Goal: Information Seeking & Learning: Learn about a topic

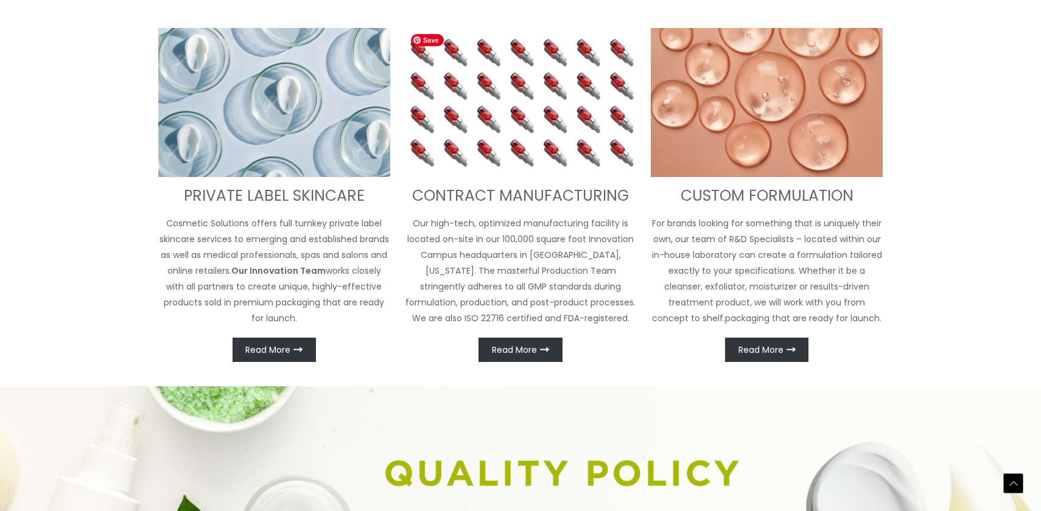
scroll to position [553, 0]
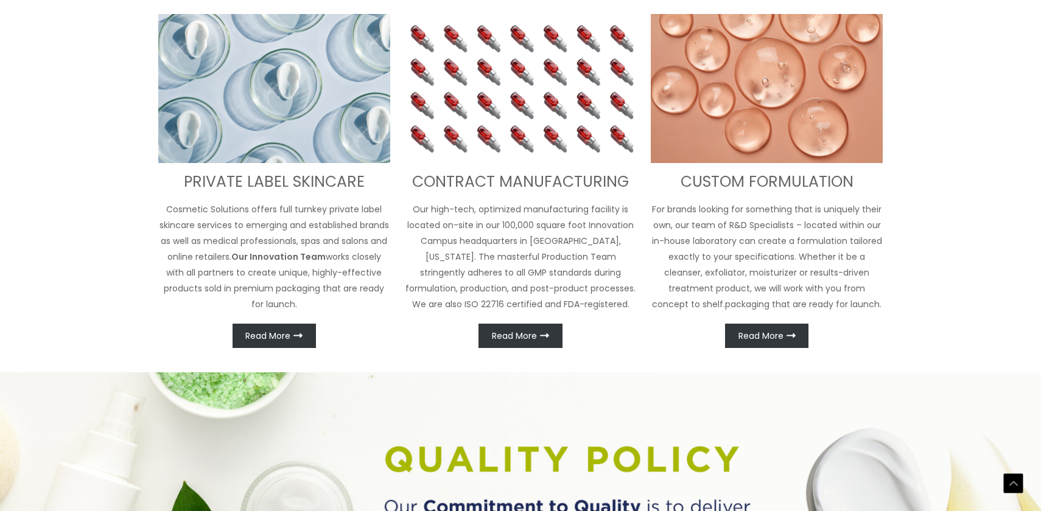
click at [750, 231] on p "For brands looking for something that is uniquely their own, our team of R&D Sp…" at bounding box center [767, 256] width 232 height 111
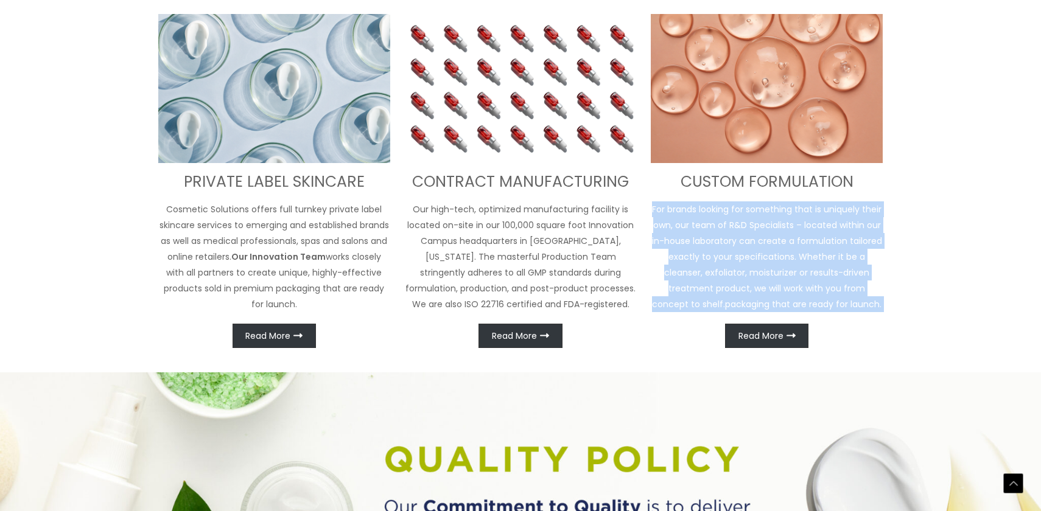
click at [736, 239] on p "For brands looking for something that is uniquely their own, our team of R&D Sp…" at bounding box center [767, 256] width 232 height 111
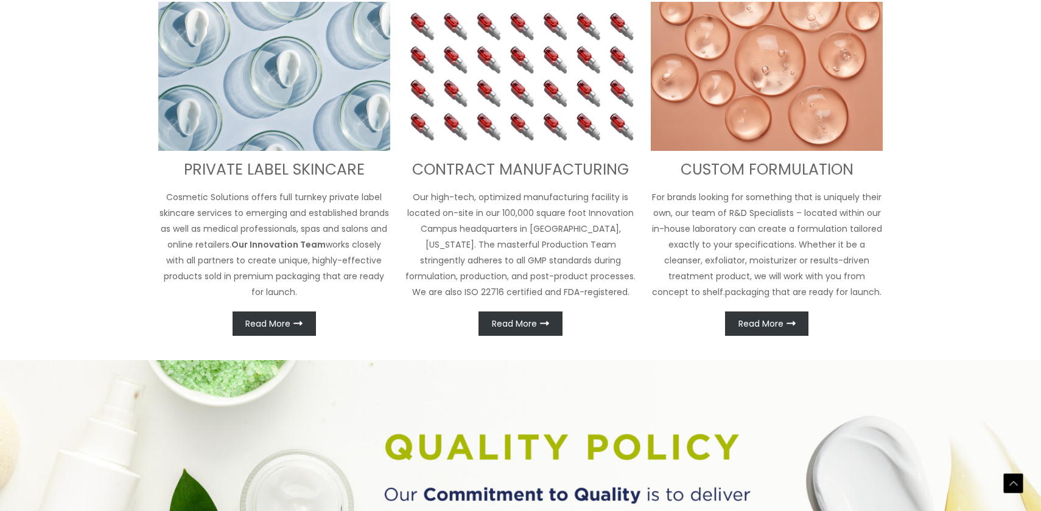
click at [736, 239] on p "For brands looking for something that is uniquely their own, our team of R&D Sp…" at bounding box center [767, 244] width 232 height 111
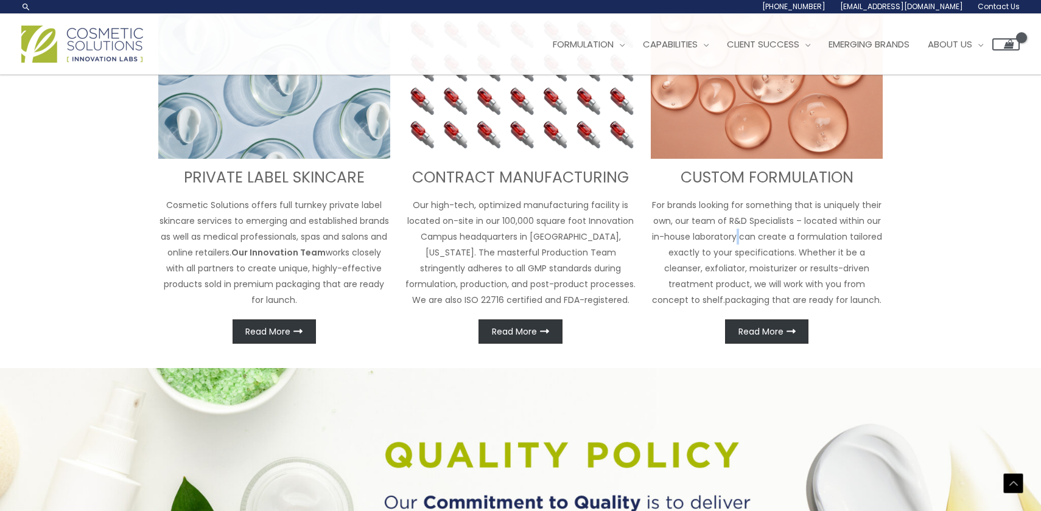
click at [736, 239] on p "For brands looking for something that is uniquely their own, our team of R&D Sp…" at bounding box center [767, 252] width 232 height 111
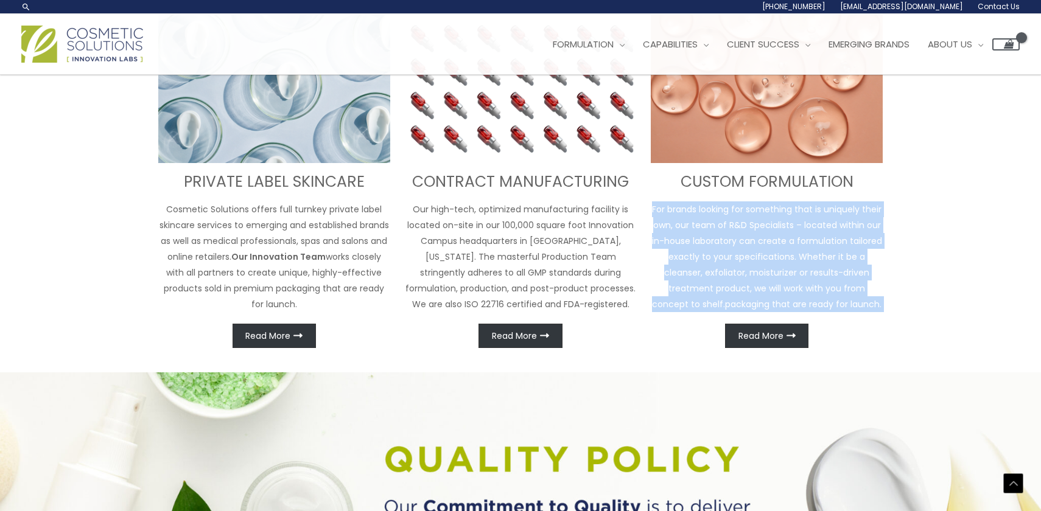
scroll to position [532, 0]
click at [715, 264] on p "For brands looking for something that is uniquely their own, our team of R&D Sp…" at bounding box center [767, 256] width 232 height 111
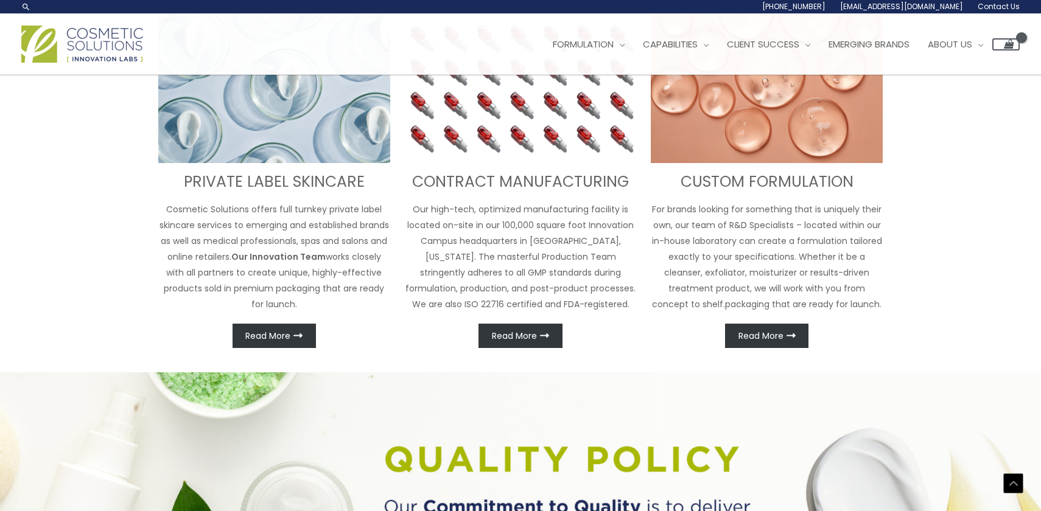
click at [715, 264] on p "For brands looking for something that is uniquely their own, our team of R&D Sp…" at bounding box center [767, 256] width 232 height 111
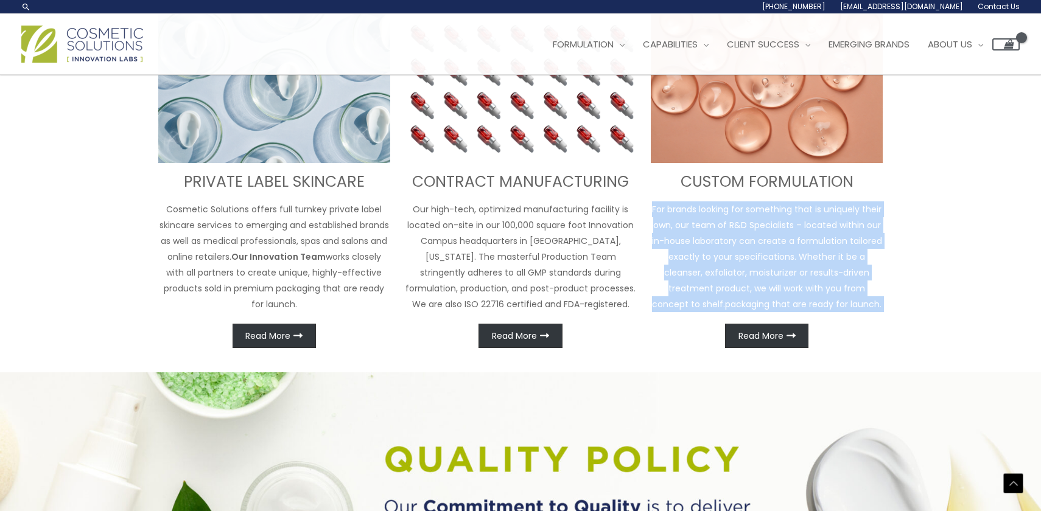
click at [705, 282] on p "For brands looking for something that is uniquely their own, our team of R&D Sp…" at bounding box center [767, 256] width 232 height 111
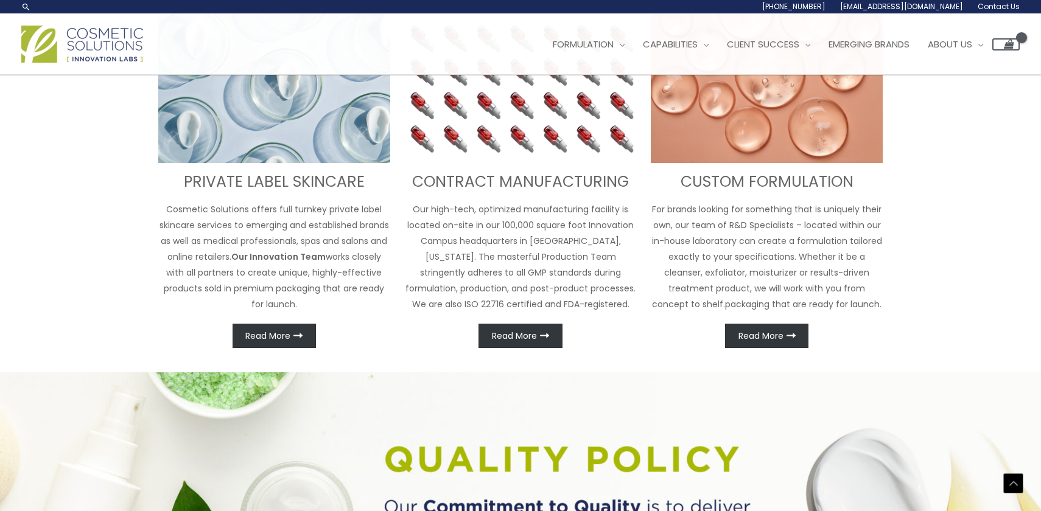
click at [705, 282] on p "For brands looking for something that is uniquely their own, our team of R&D Sp…" at bounding box center [767, 256] width 232 height 111
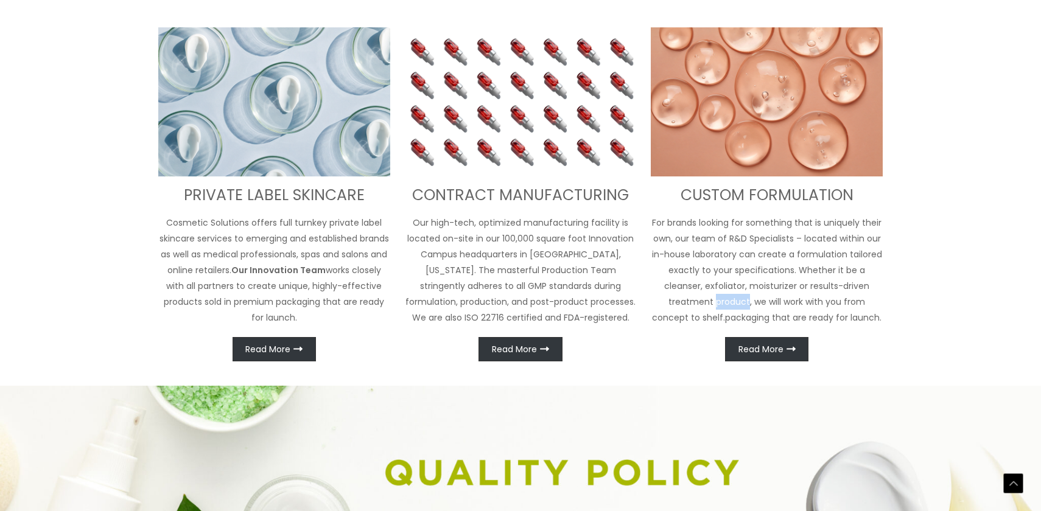
click at [705, 282] on p "For brands looking for something that is uniquely their own, our team of R&D Sp…" at bounding box center [767, 270] width 232 height 111
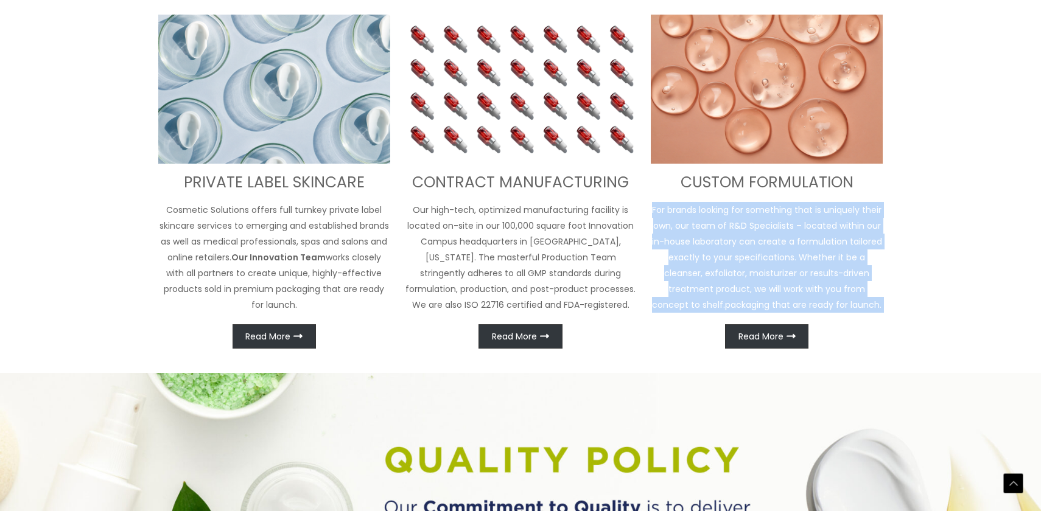
scroll to position [553, 0]
click at [560, 261] on p "Our high-tech, optimized manufacturing facility is located on-site in our 100,0…" at bounding box center [521, 256] width 232 height 111
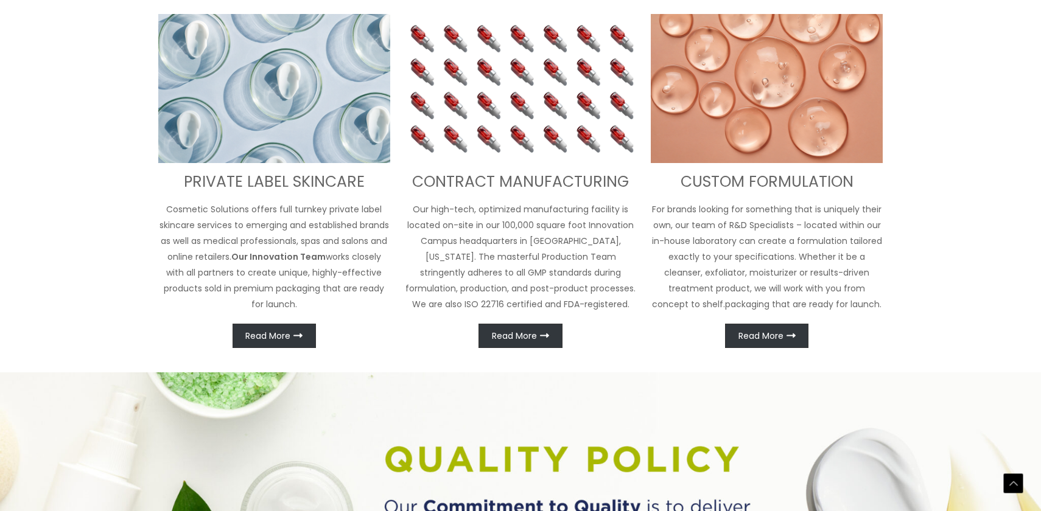
click at [560, 261] on p "Our high-tech, optimized manufacturing facility is located on-site in our 100,0…" at bounding box center [521, 256] width 232 height 111
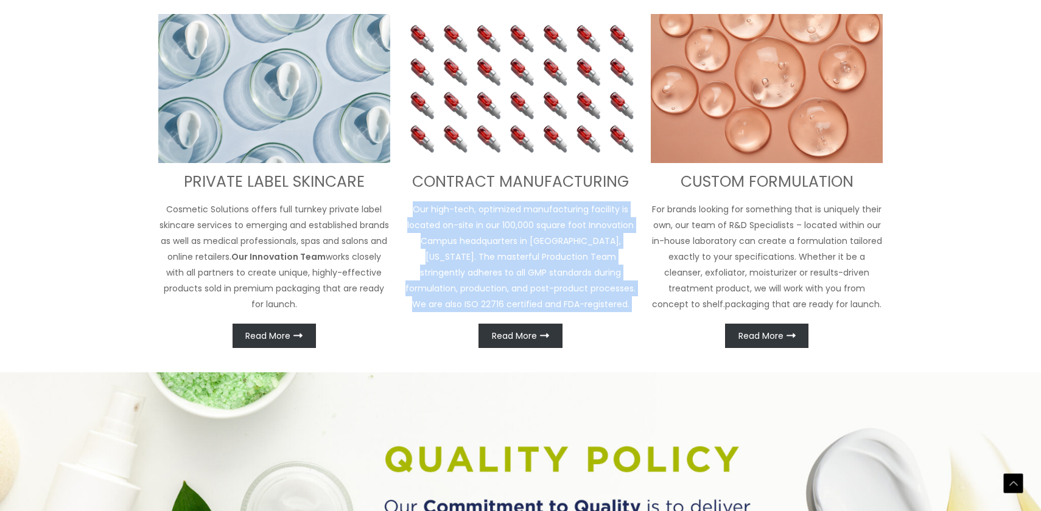
click at [516, 267] on p "Our high-tech, optimized manufacturing facility is located on-site in our 100,0…" at bounding box center [521, 256] width 232 height 111
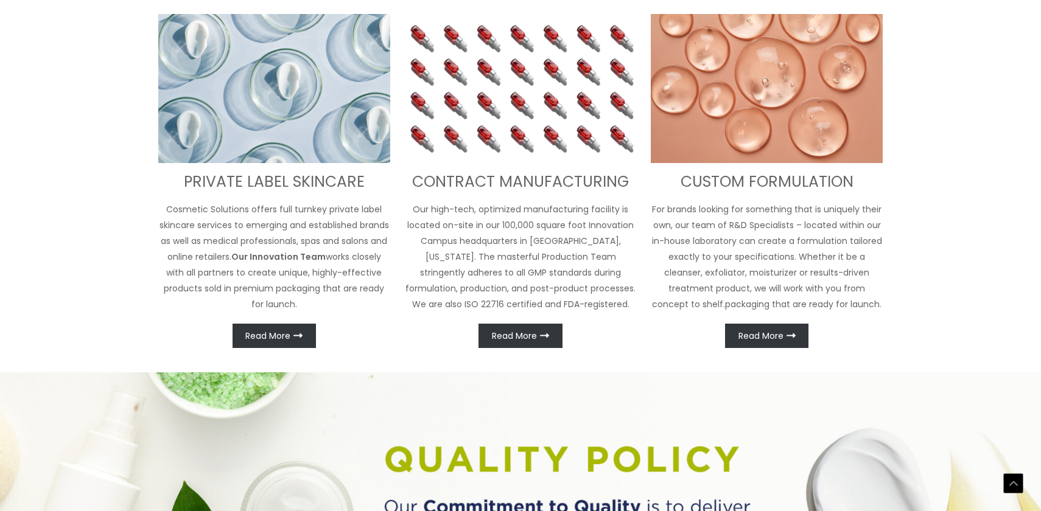
click at [516, 267] on p "Our high-tech, optimized manufacturing facility is located on-site in our 100,0…" at bounding box center [521, 256] width 232 height 111
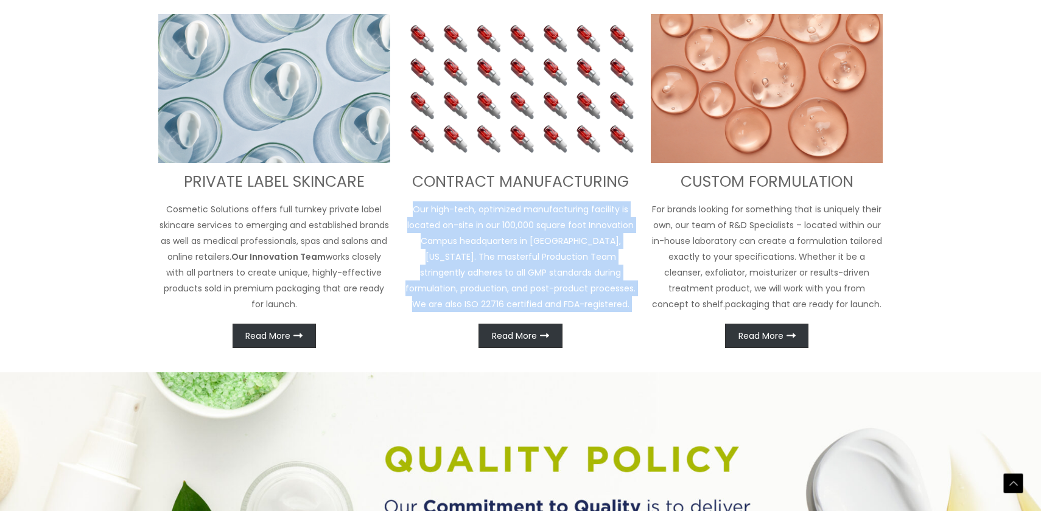
click at [474, 272] on p "Our high-tech, optimized manufacturing facility is located on-site in our 100,0…" at bounding box center [521, 256] width 232 height 111
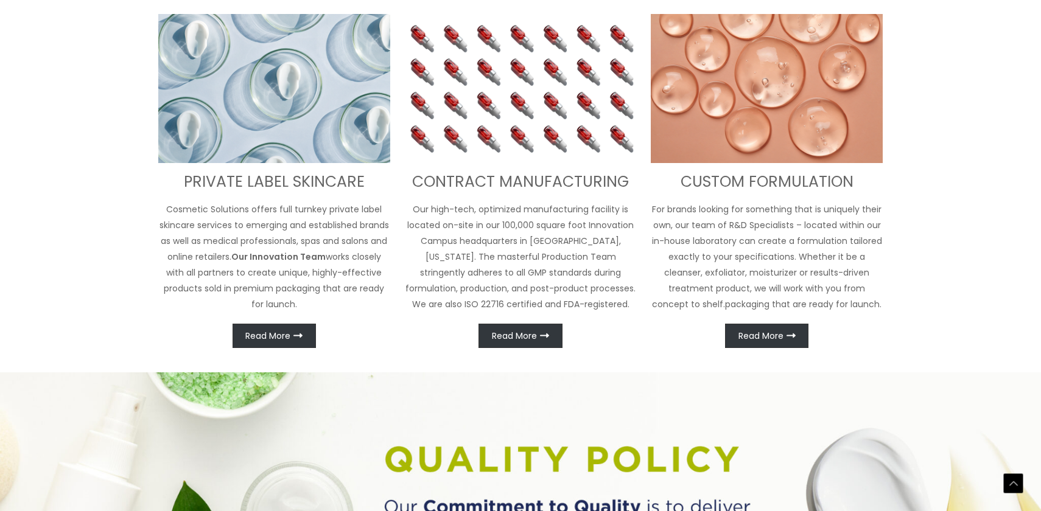
click at [474, 272] on p "Our high-tech, optimized manufacturing facility is located on-site in our 100,0…" at bounding box center [521, 256] width 232 height 111
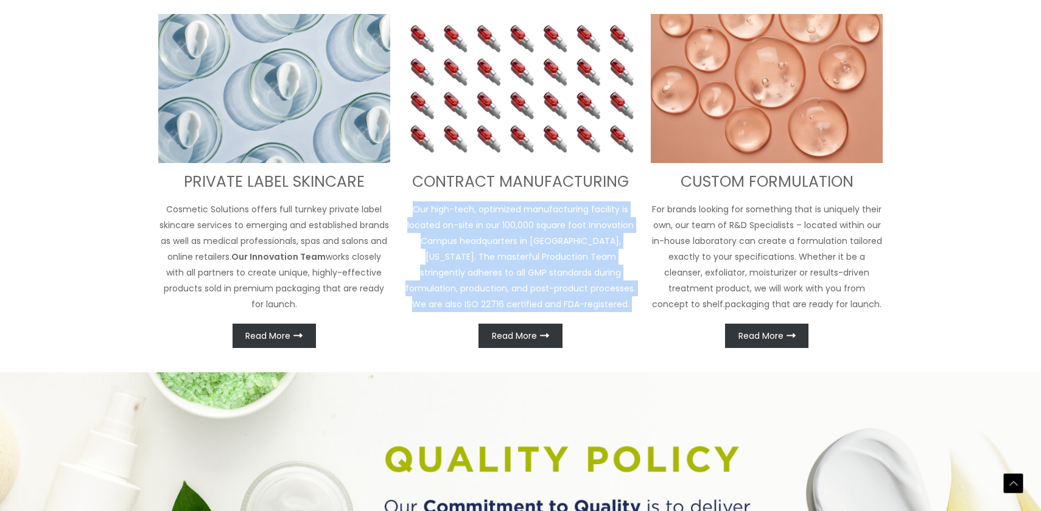
click at [452, 271] on p "Our high-tech, optimized manufacturing facility is located on-site in our 100,0…" at bounding box center [521, 256] width 232 height 111
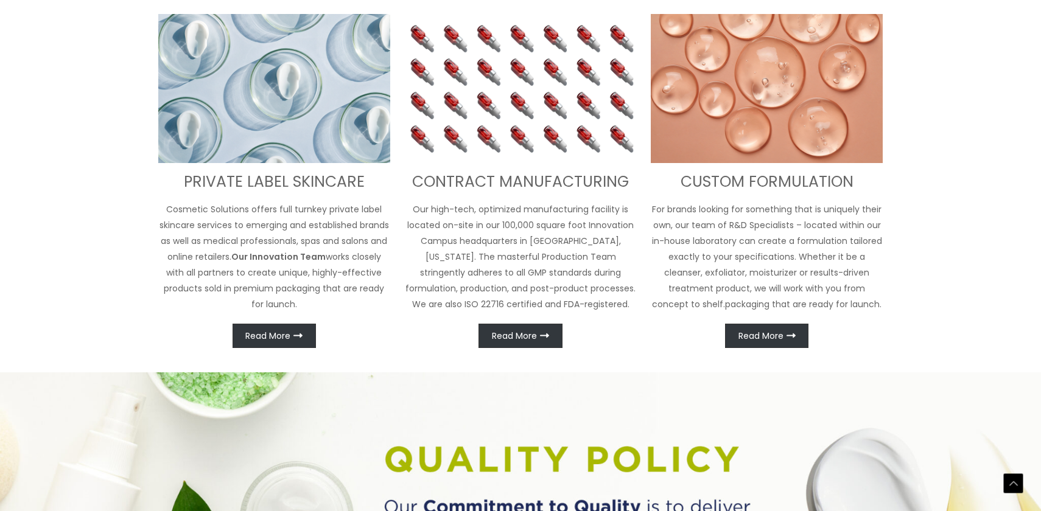
click at [452, 271] on p "Our high-tech, optimized manufacturing facility is located on-site in our 100,0…" at bounding box center [521, 256] width 232 height 111
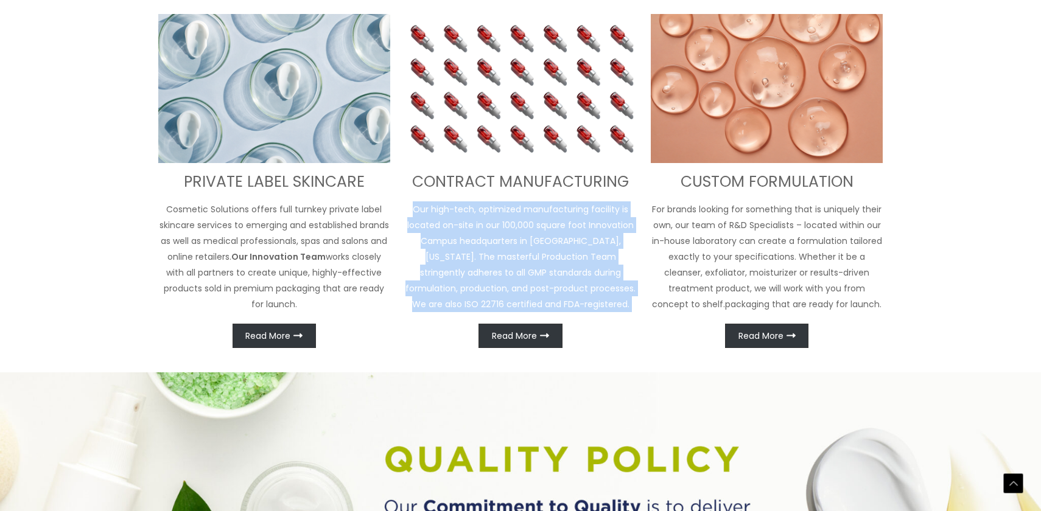
click at [435, 273] on p "Our high-tech, optimized manufacturing facility is located on-site in our 100,0…" at bounding box center [521, 256] width 232 height 111
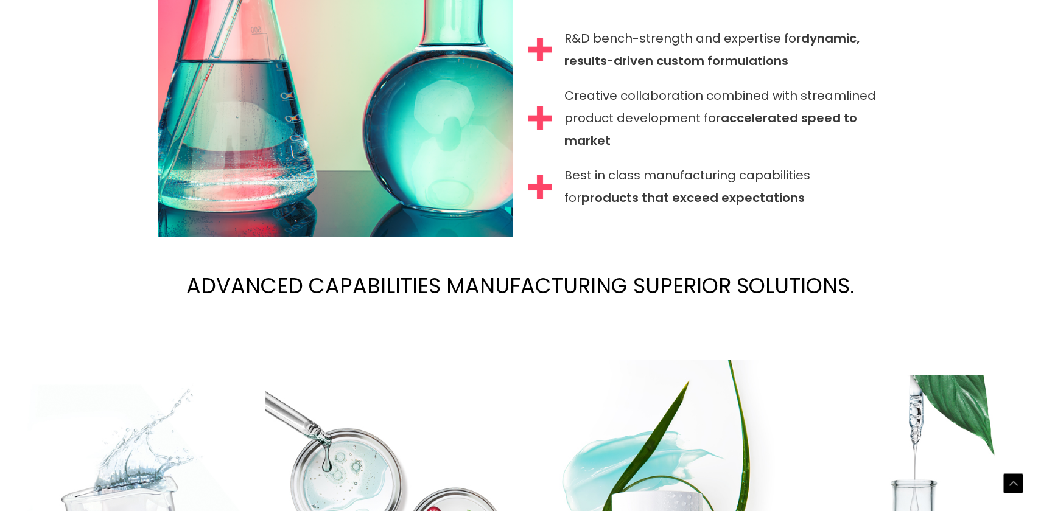
scroll to position [1390, 0]
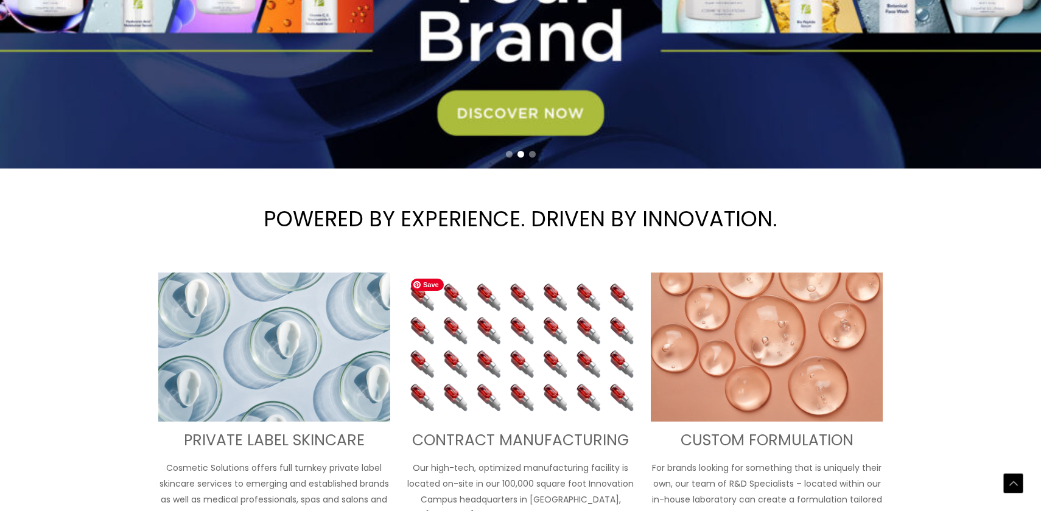
scroll to position [445, 0]
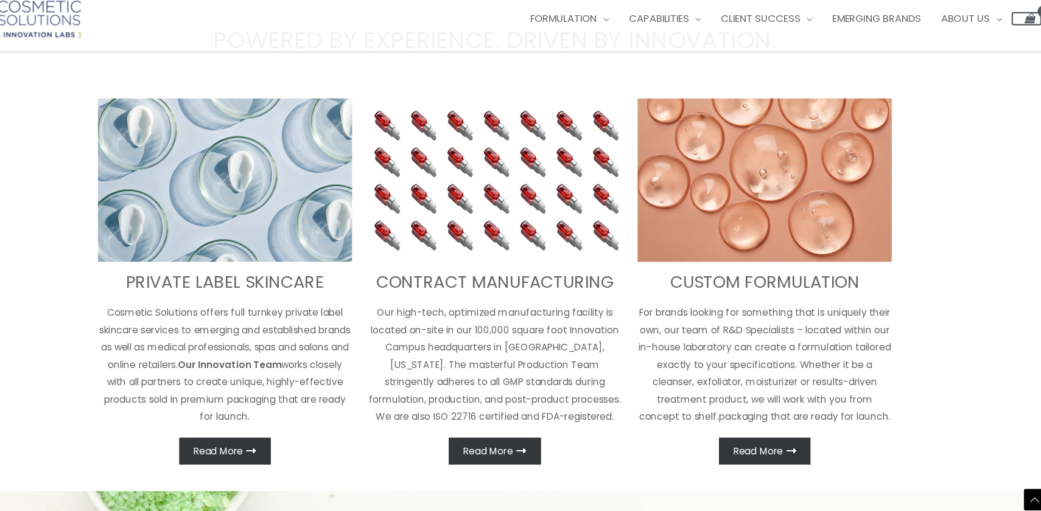
click at [790, 332] on p "For brands looking for something that is uniquely their own, our team of R&D Sp…" at bounding box center [767, 360] width 232 height 111
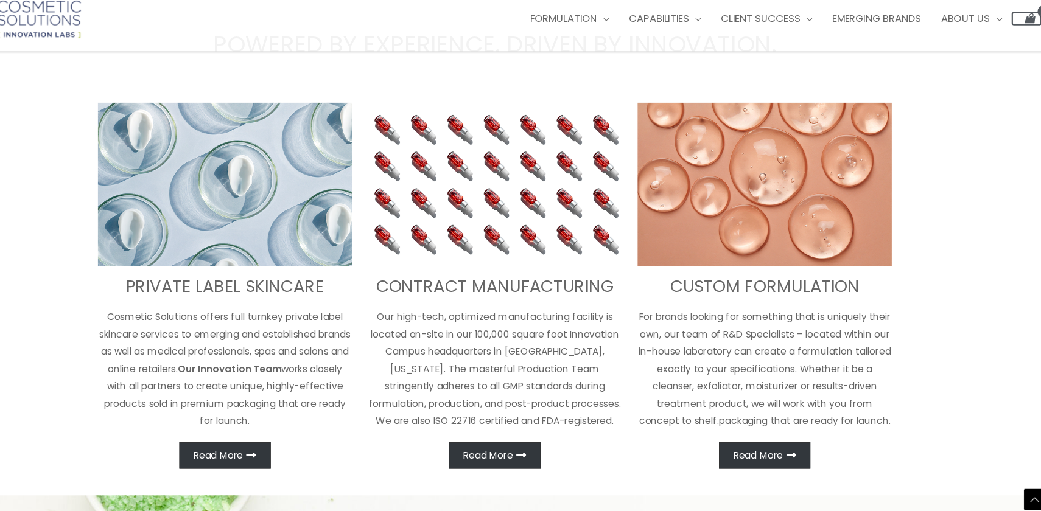
click at [790, 332] on p "For brands looking for something that is uniquely their own, our team of R&D Sp…" at bounding box center [767, 364] width 232 height 111
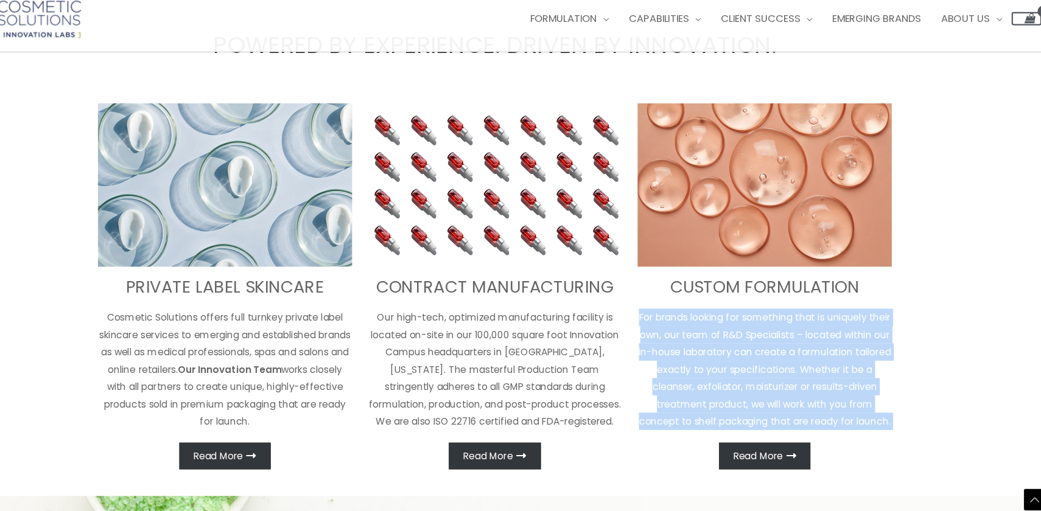
click at [781, 363] on p "For brands looking for something that is uniquely their own, our team of R&D Sp…" at bounding box center [767, 364] width 232 height 111
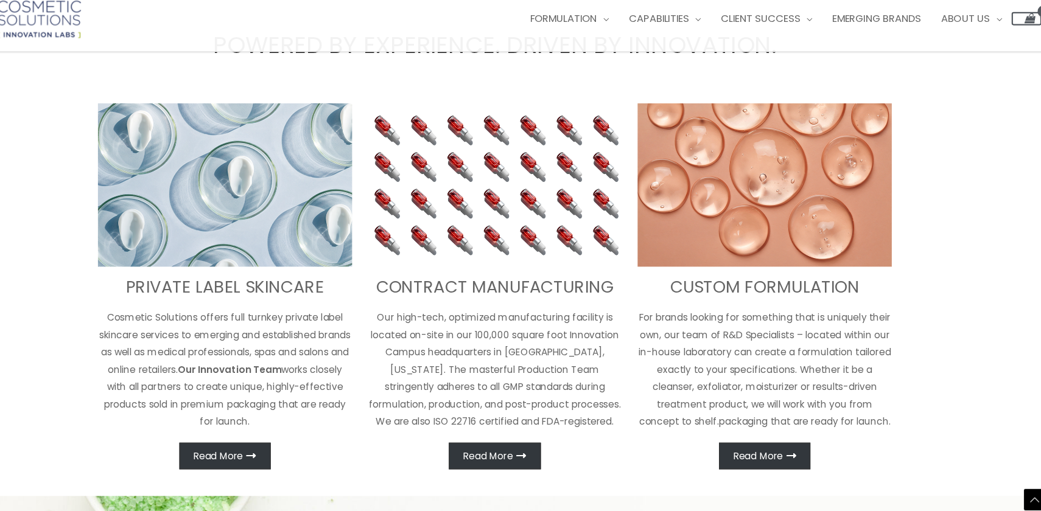
click at [746, 371] on p "For brands looking for something that is uniquely their own, our team of R&D Sp…" at bounding box center [767, 364] width 232 height 111
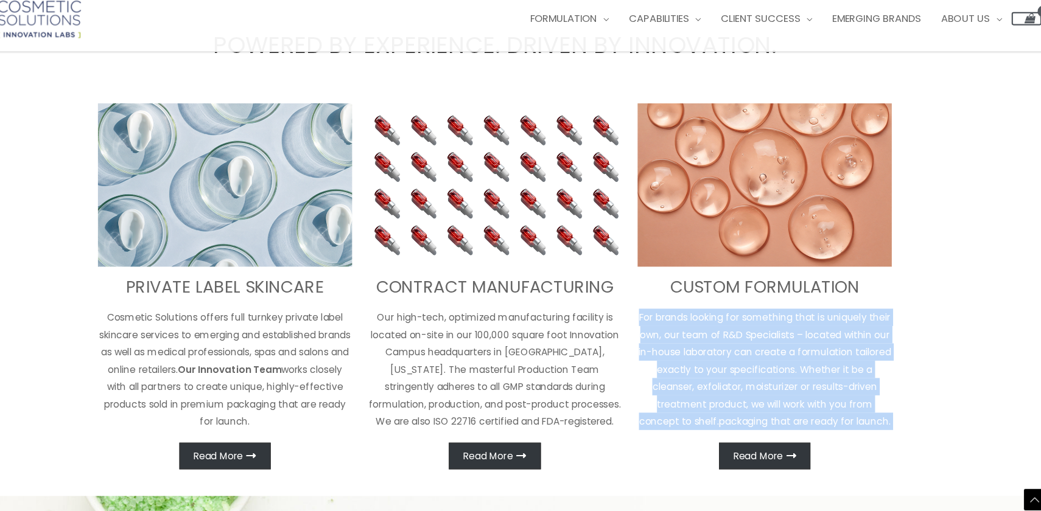
click at [728, 399] on p "For brands looking for something that is uniquely their own, our team of R&D Sp…" at bounding box center [767, 364] width 232 height 111
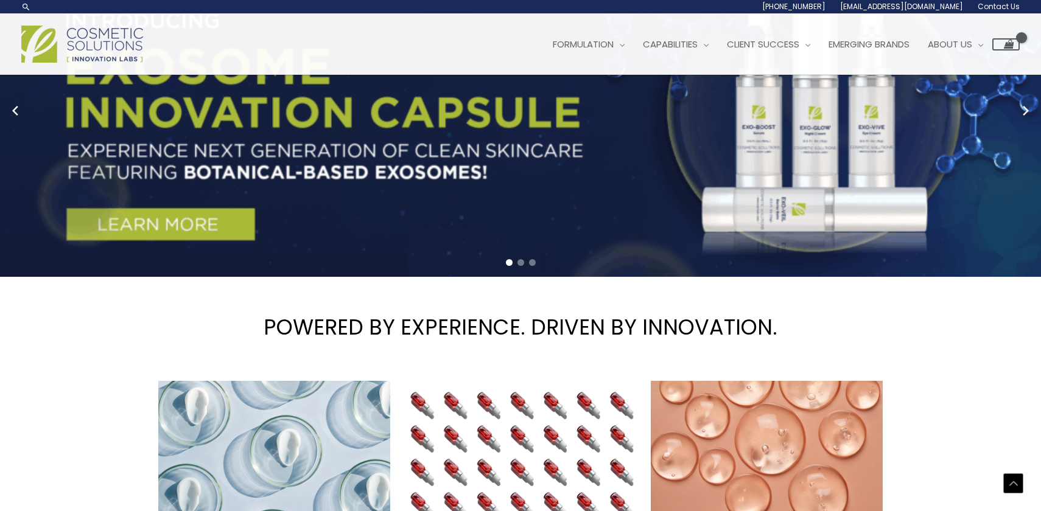
scroll to position [0, 0]
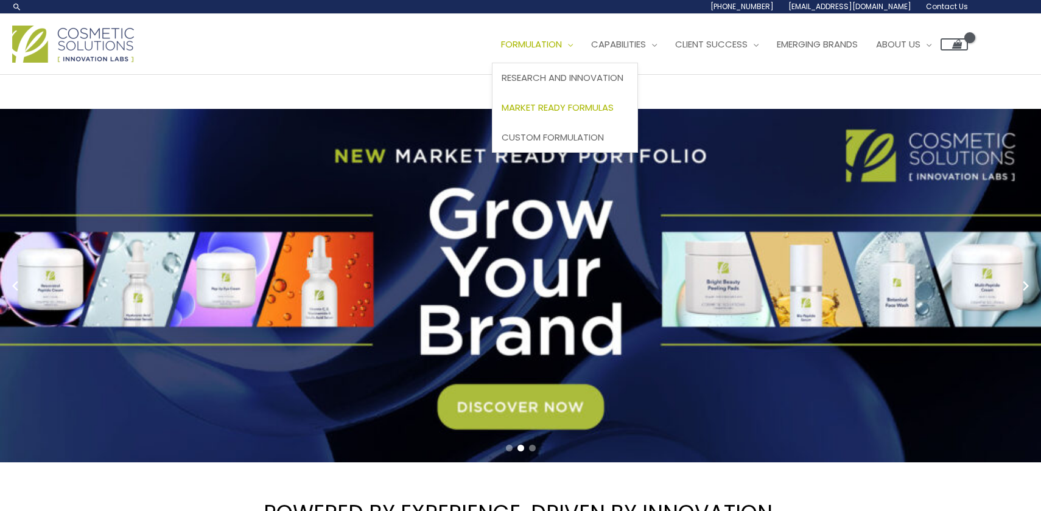
click at [551, 100] on link "Market Ready Formulas" at bounding box center [564, 108] width 145 height 30
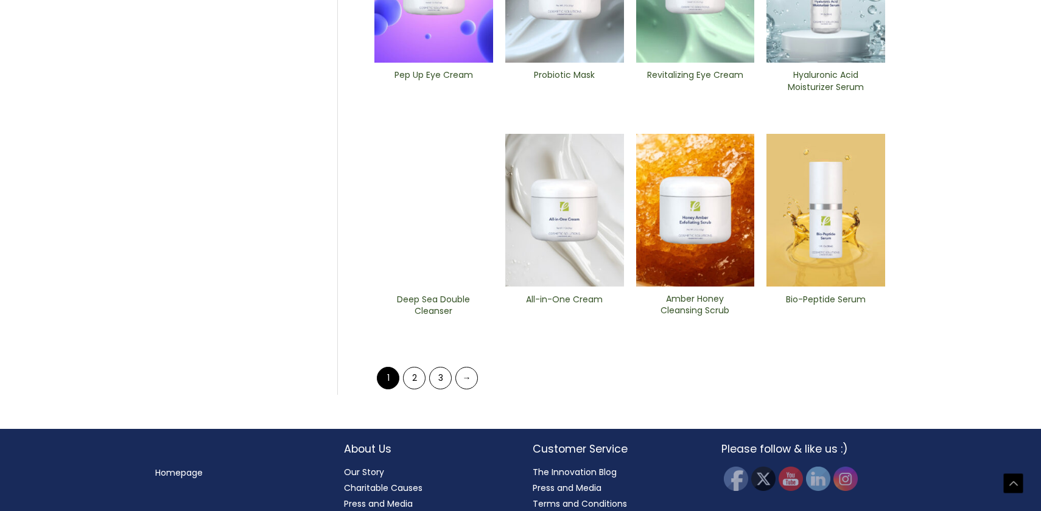
scroll to position [527, 0]
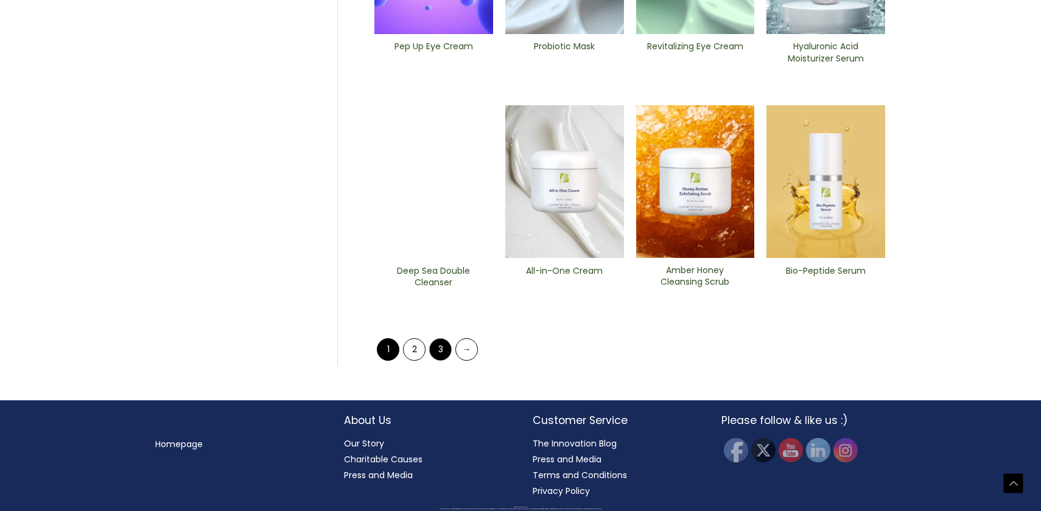
click at [433, 348] on link "3" at bounding box center [440, 349] width 23 height 23
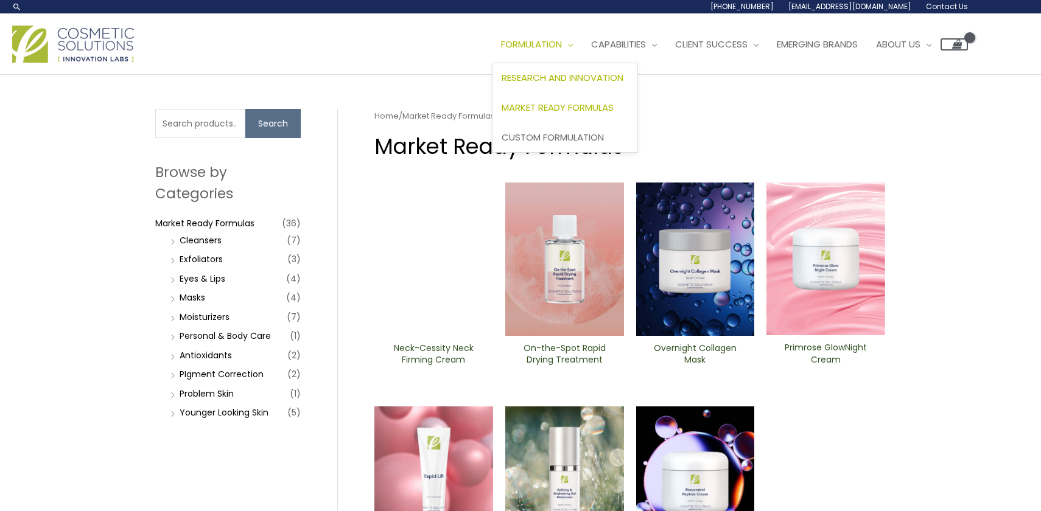
click at [560, 73] on span "Research and Innovation" at bounding box center [563, 77] width 122 height 13
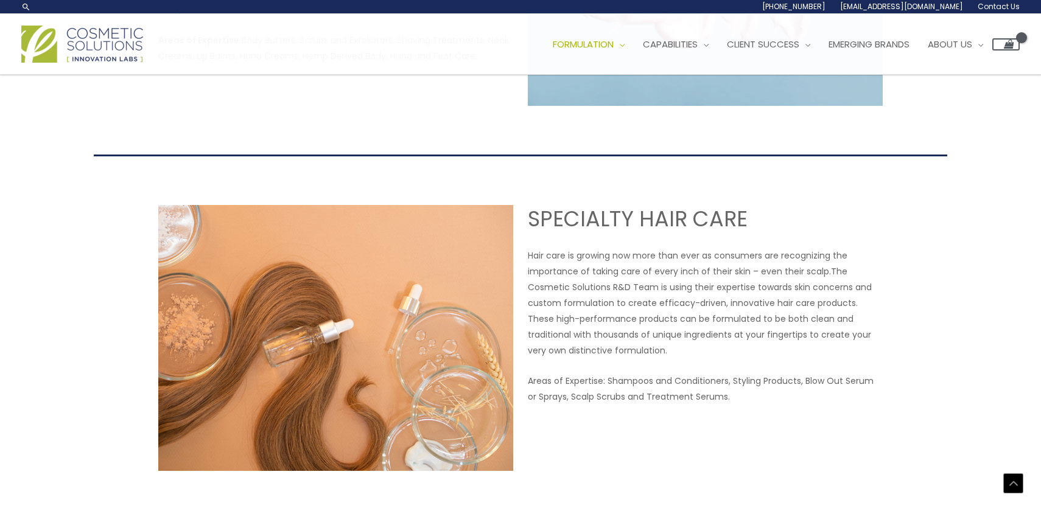
scroll to position [1167, 0]
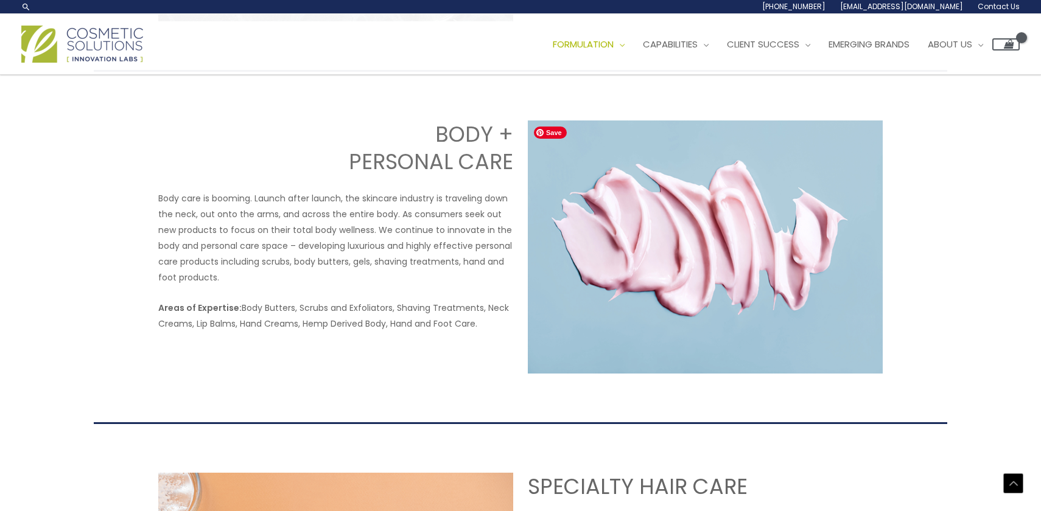
click at [401, 270] on p "Body care is booming. Launch after launch, the skincare industry is traveling d…" at bounding box center [335, 238] width 355 height 95
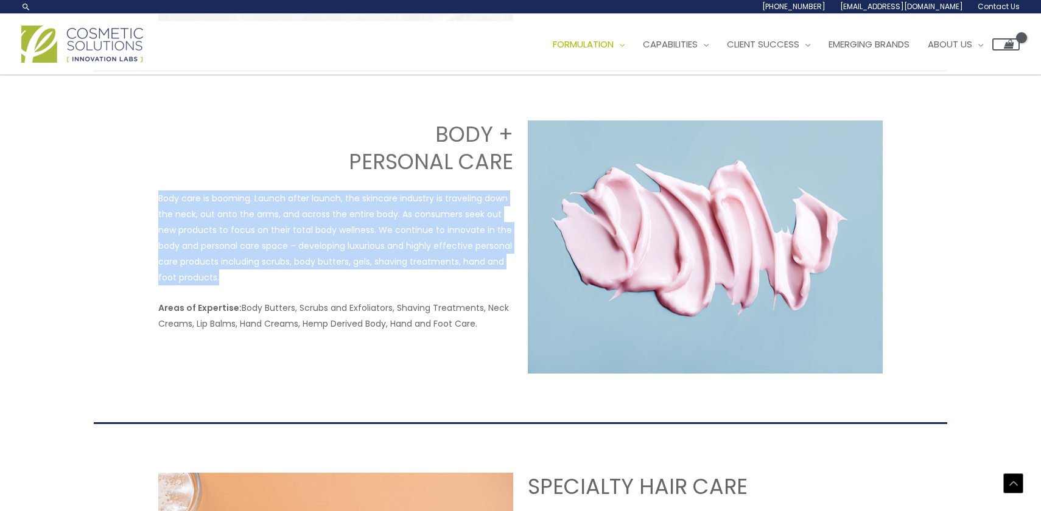
click at [349, 257] on p "Body care is booming. Launch after launch, the skincare industry is traveling d…" at bounding box center [335, 238] width 355 height 95
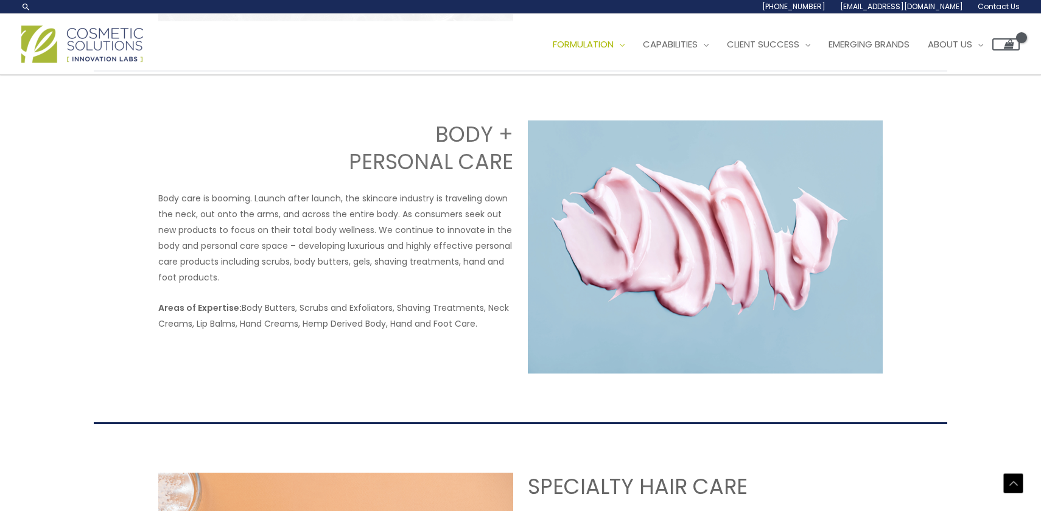
click at [311, 264] on p "Body care is booming. Launch after launch, the skincare industry is traveling d…" at bounding box center [335, 238] width 355 height 95
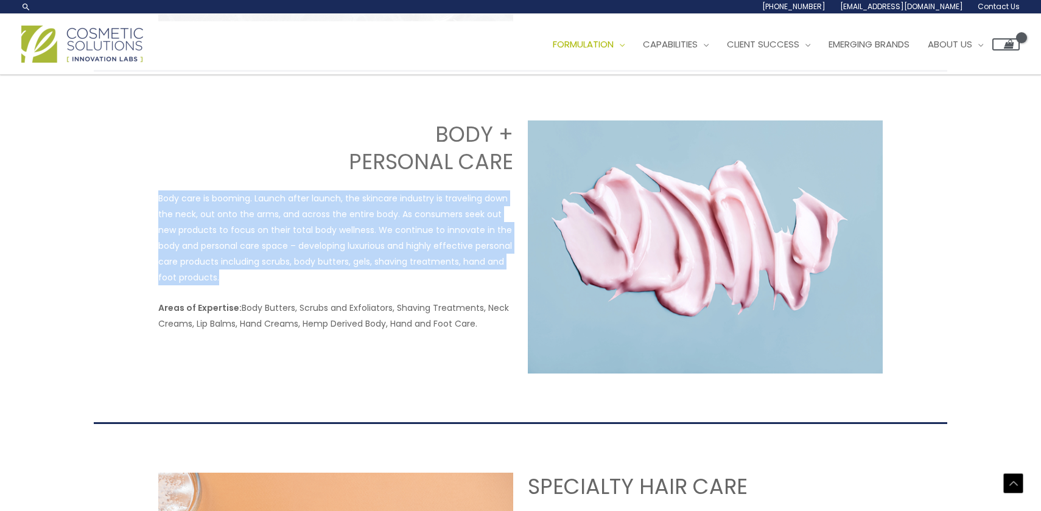
click at [298, 309] on p "Areas of Expertise: Body Butters, Scrubs and Exfoliators, Shaving Treatments, N…" at bounding box center [335, 316] width 355 height 32
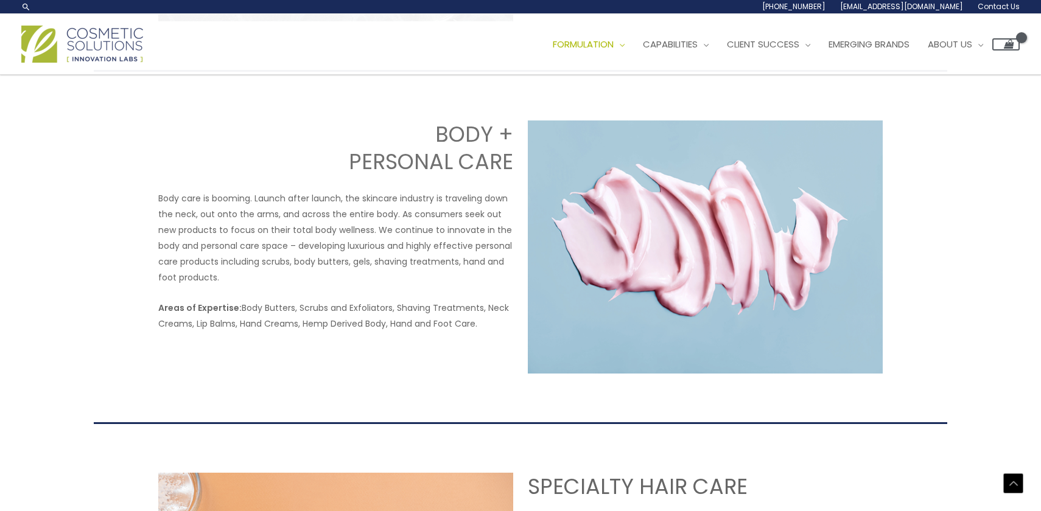
click at [298, 309] on p "Areas of Expertise: Body Butters, Scrubs and Exfoliators, Shaving Treatments, N…" at bounding box center [335, 316] width 355 height 32
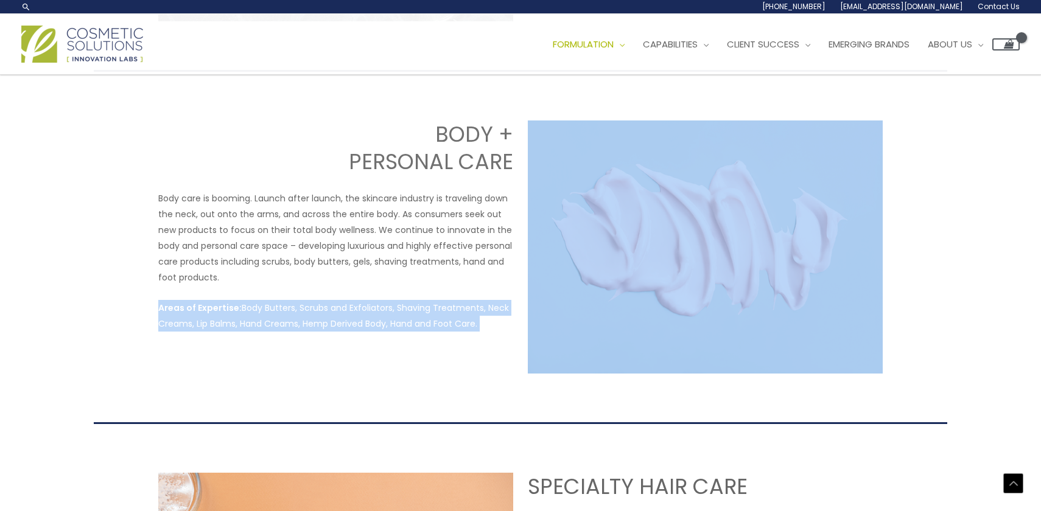
click at [285, 273] on p "Body care is booming. Launch after launch, the skincare industry is traveling d…" at bounding box center [335, 238] width 355 height 95
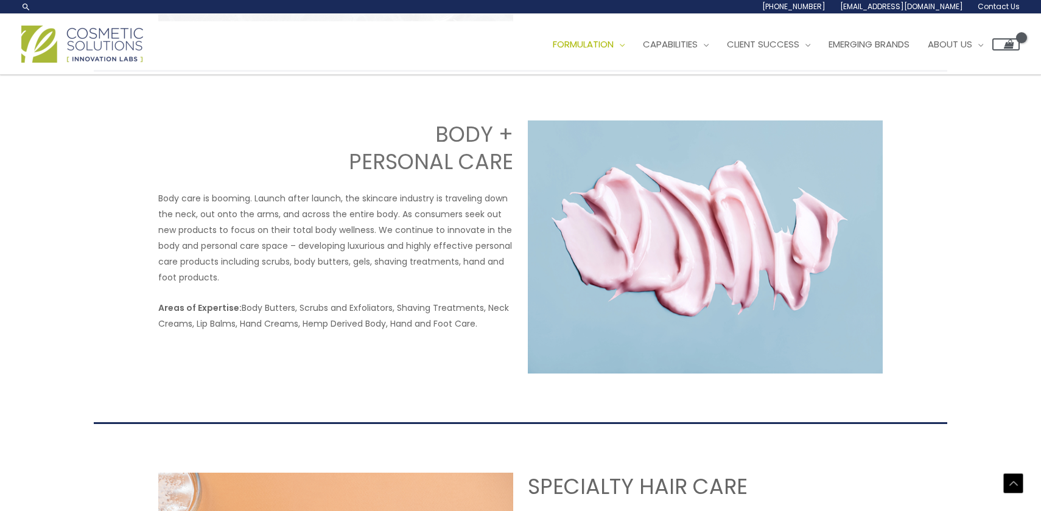
click at [285, 273] on p "Body care is booming. Launch after launch, the skincare industry is traveling d…" at bounding box center [335, 238] width 355 height 95
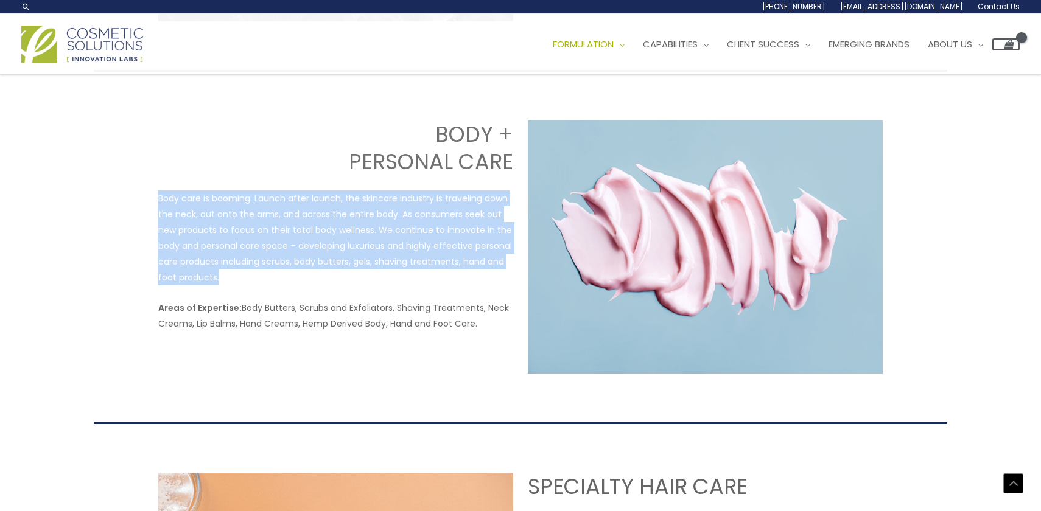
click at [298, 312] on p "Areas of Expertise: Body Butters, Scrubs and Exfoliators, Shaving Treatments, N…" at bounding box center [335, 316] width 355 height 32
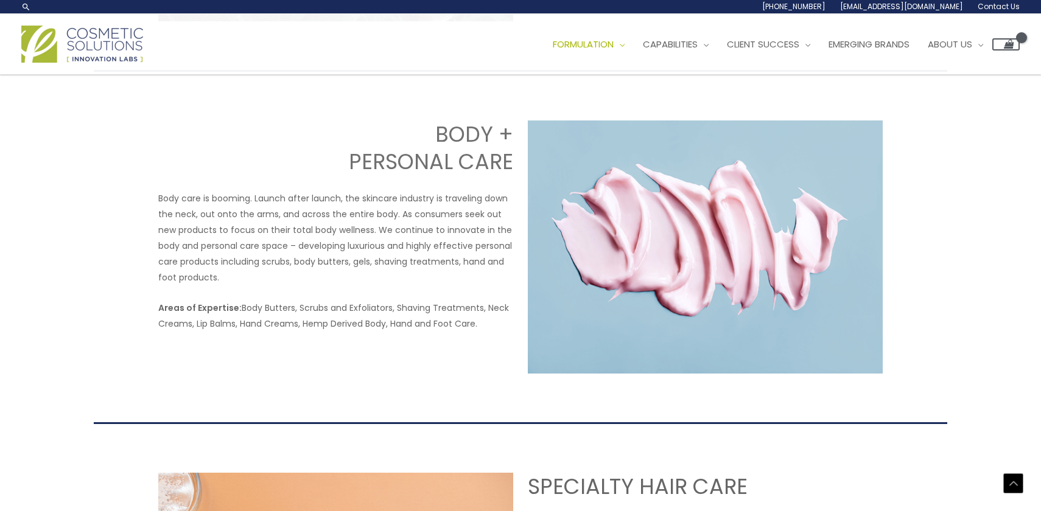
click at [298, 312] on p "Areas of Expertise: Body Butters, Scrubs and Exfoliators, Shaving Treatments, N…" at bounding box center [335, 316] width 355 height 32
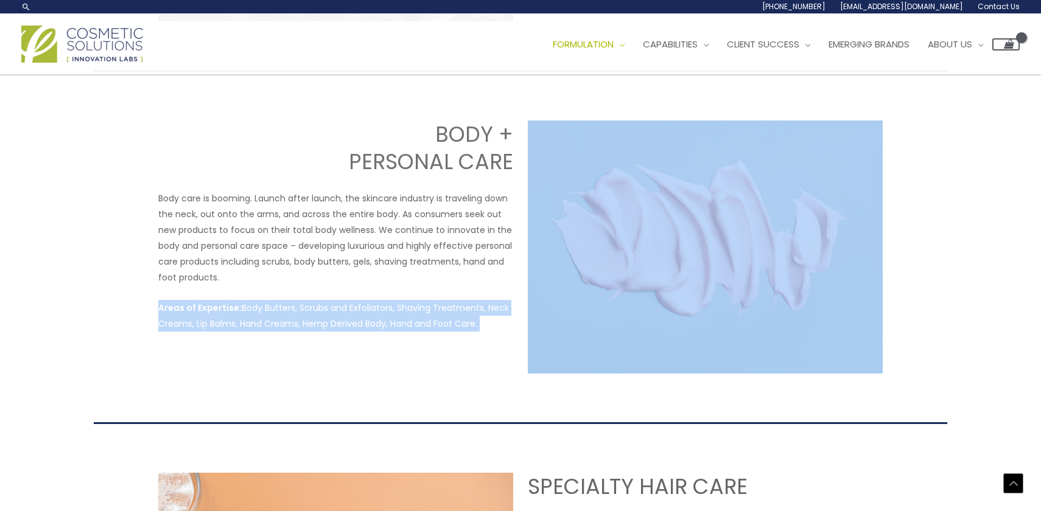
click at [338, 324] on p "Areas of Expertise: Body Butters, Scrubs and Exfoliators, Shaving Treatments, N…" at bounding box center [335, 316] width 355 height 32
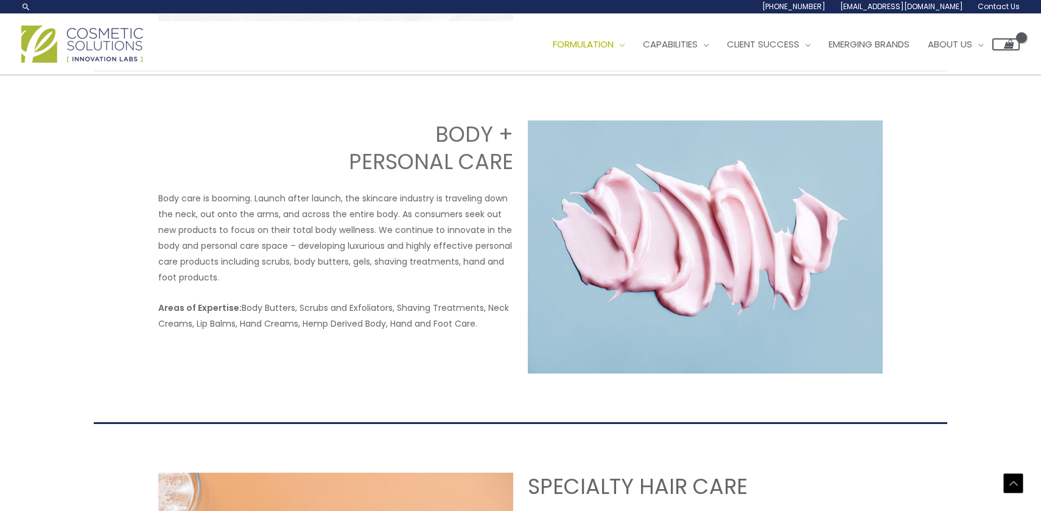
click at [338, 324] on p "Areas of Expertise: Body Butters, Scrubs and Exfoliators, Shaving Treatments, N…" at bounding box center [335, 316] width 355 height 32
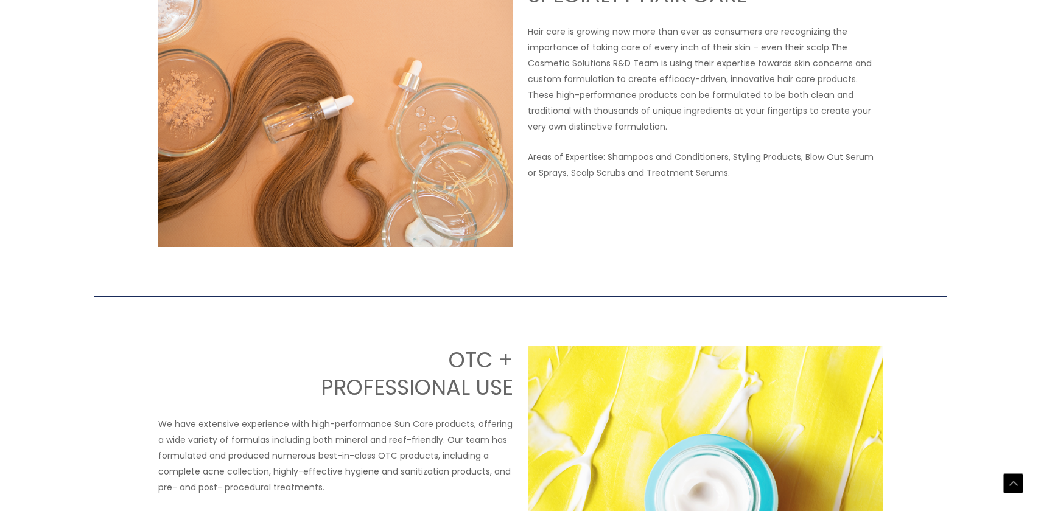
scroll to position [1766, 0]
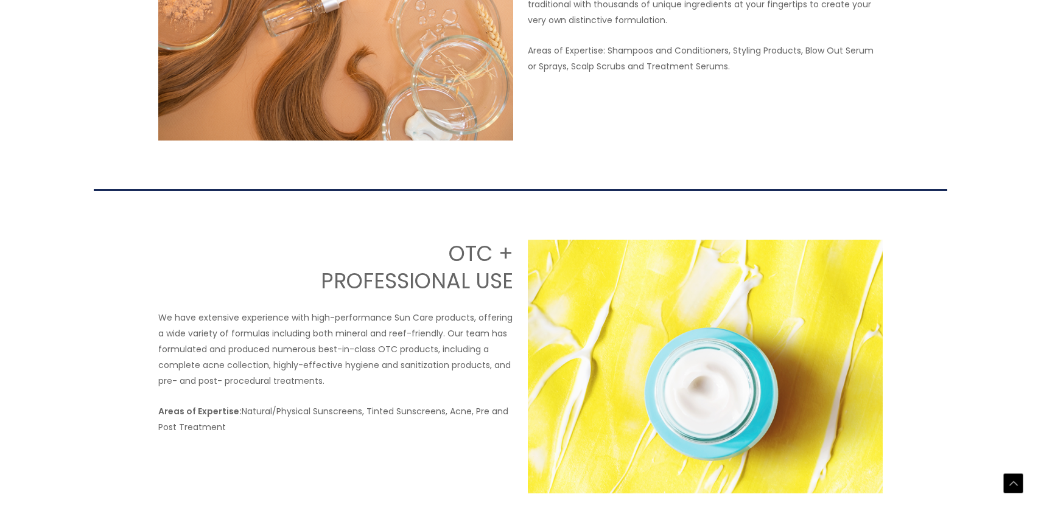
click at [339, 373] on p "We have extensive experience with high-performance Sun Care products, offering …" at bounding box center [335, 349] width 355 height 79
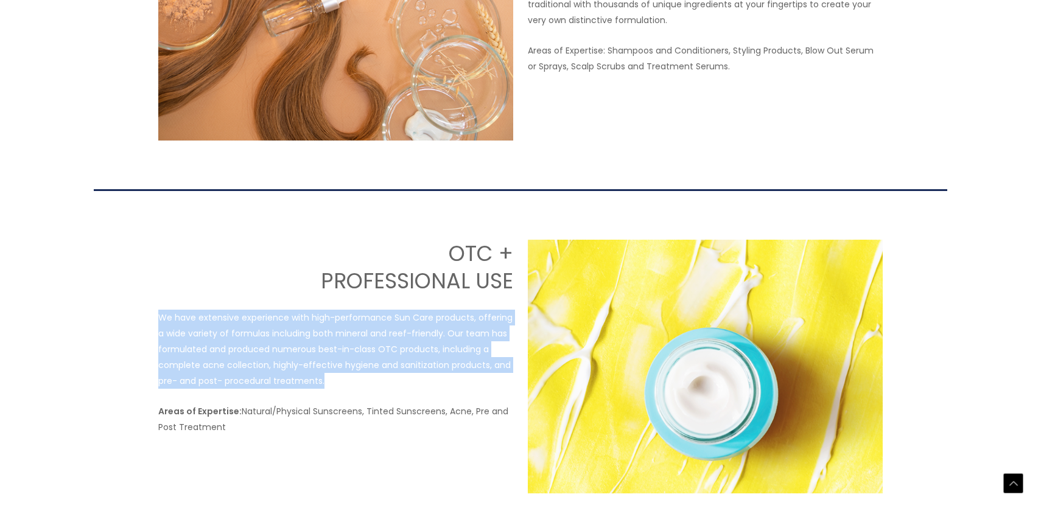
click at [359, 329] on p "We have extensive experience with high-performance Sun Care products, offering …" at bounding box center [335, 349] width 355 height 79
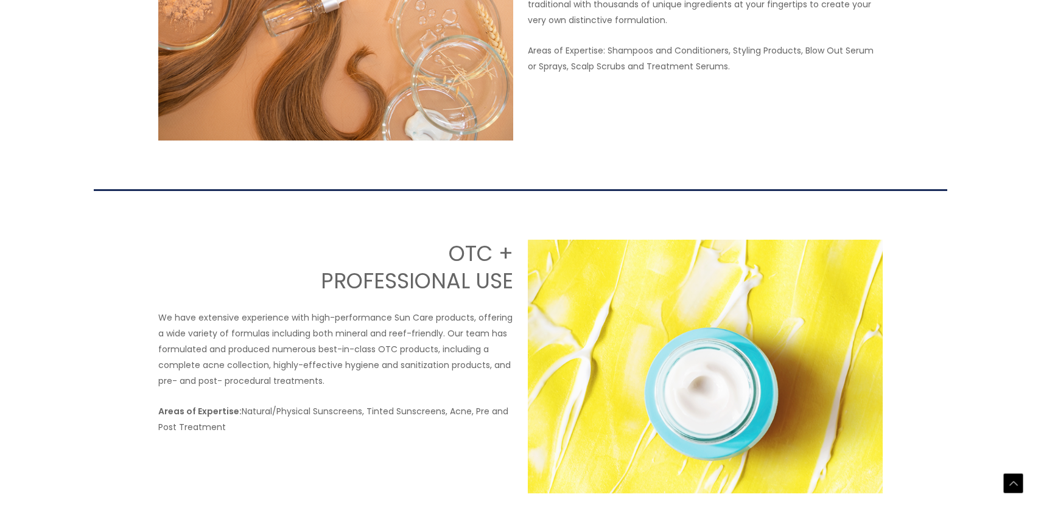
click at [359, 329] on p "We have extensive experience with high-performance Sun Care products, offering …" at bounding box center [335, 349] width 355 height 79
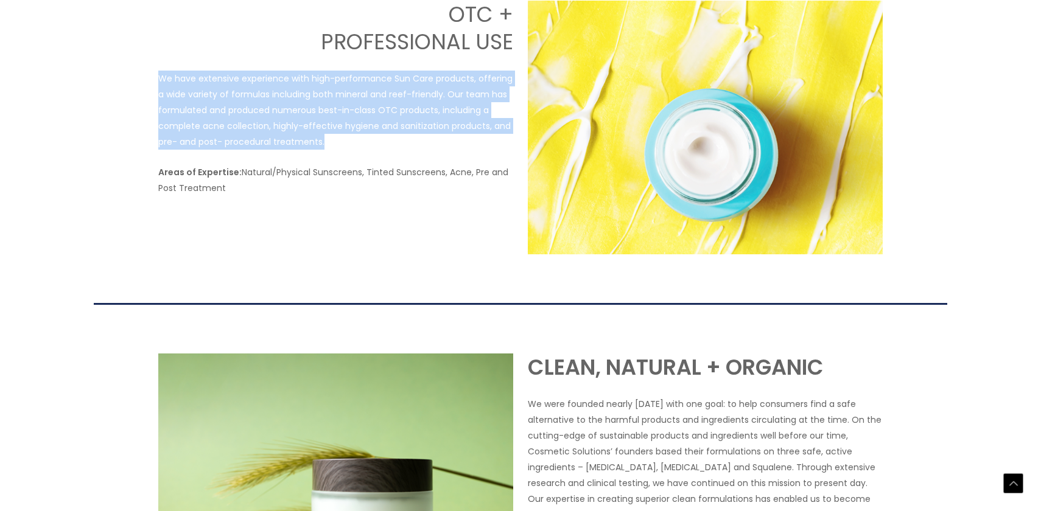
scroll to position [2338, 0]
